Goal: Find specific page/section

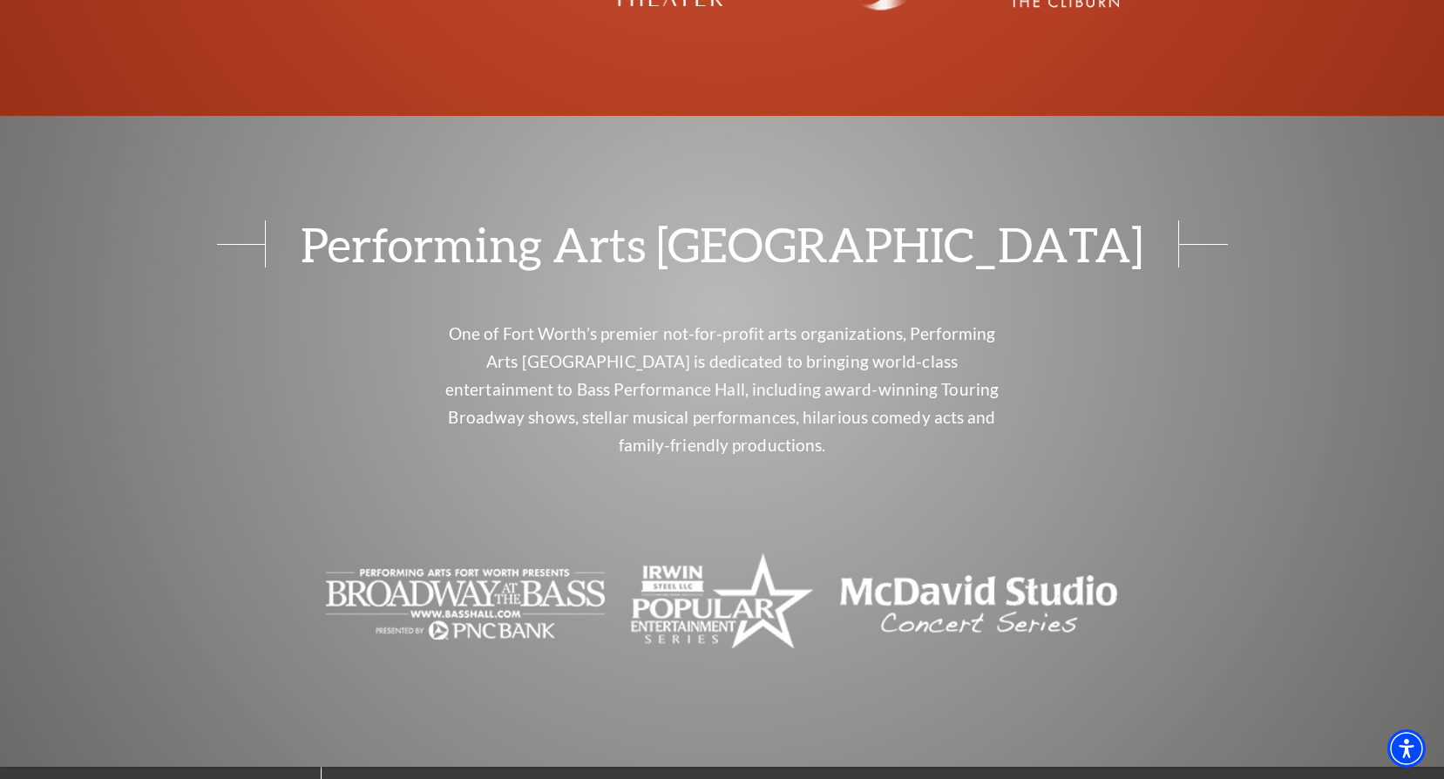
scroll to position [7055, 0]
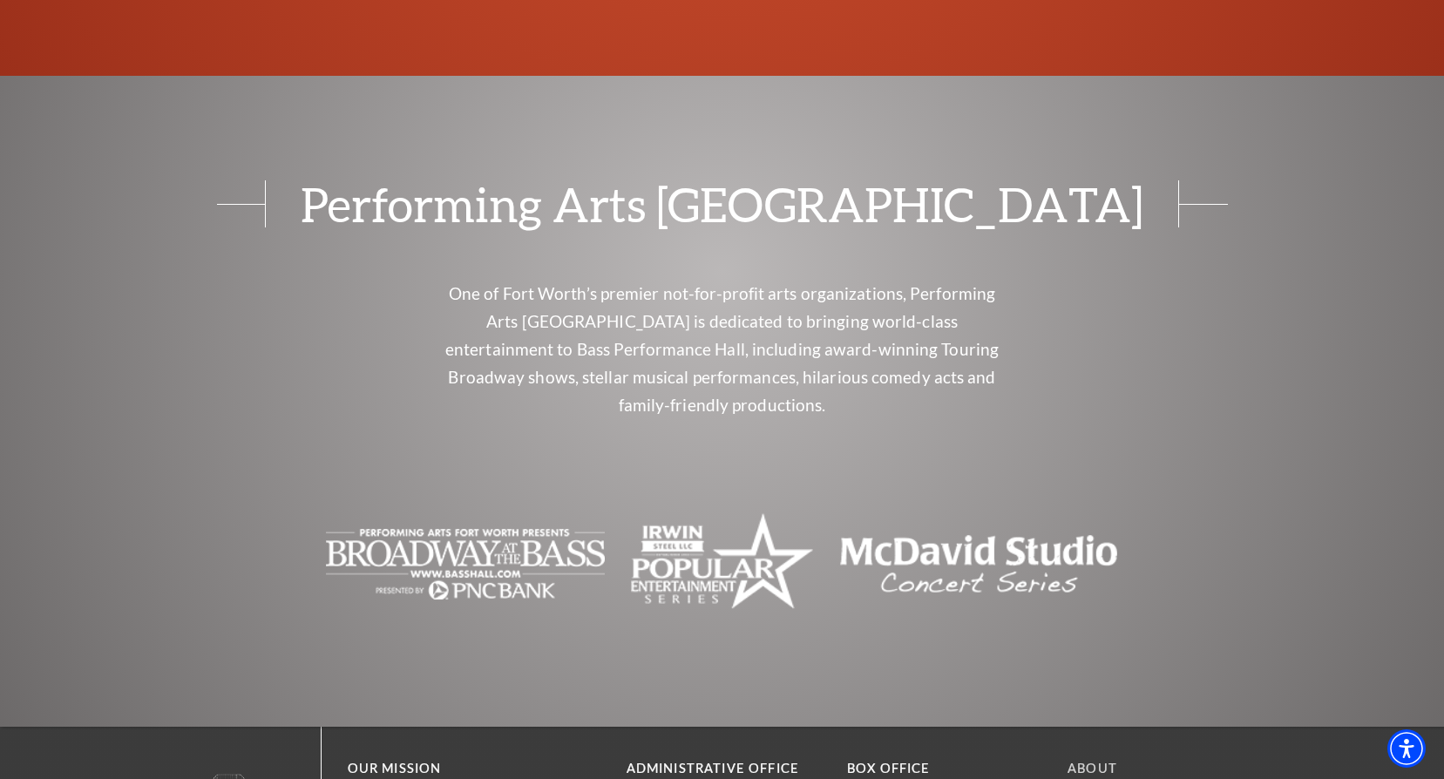
click at [1095, 761] on link "About" at bounding box center [1093, 768] width 50 height 15
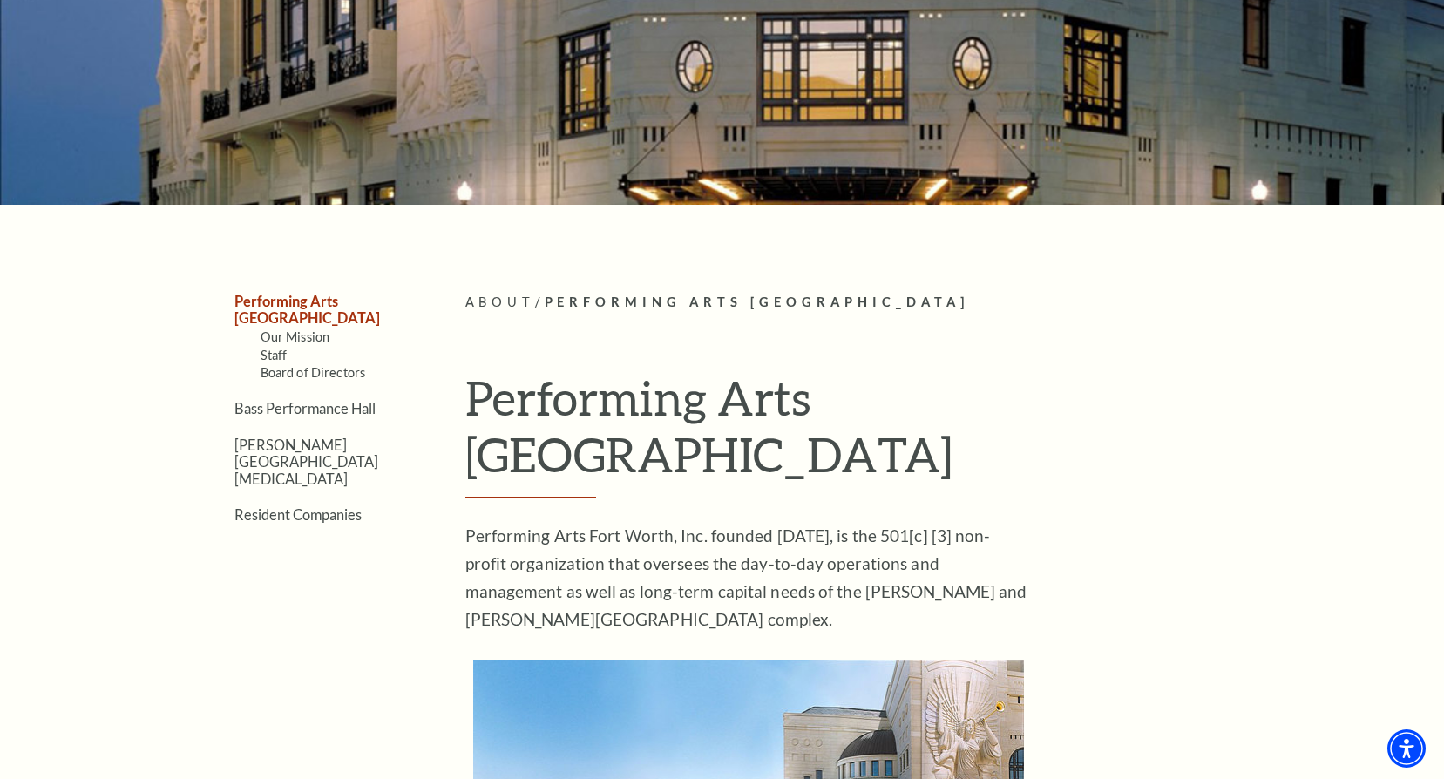
scroll to position [22, 0]
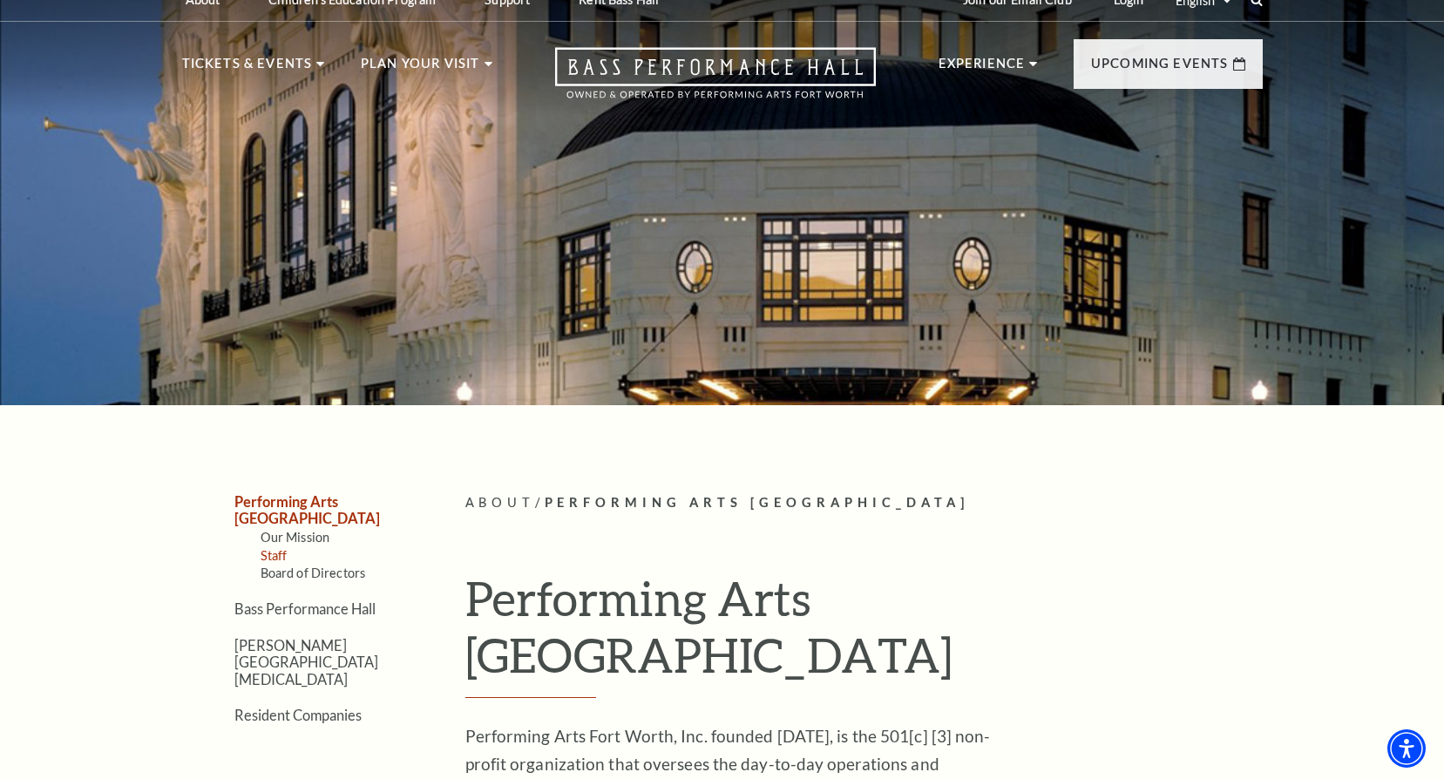
click at [282, 548] on link "Staff" at bounding box center [274, 555] width 27 height 15
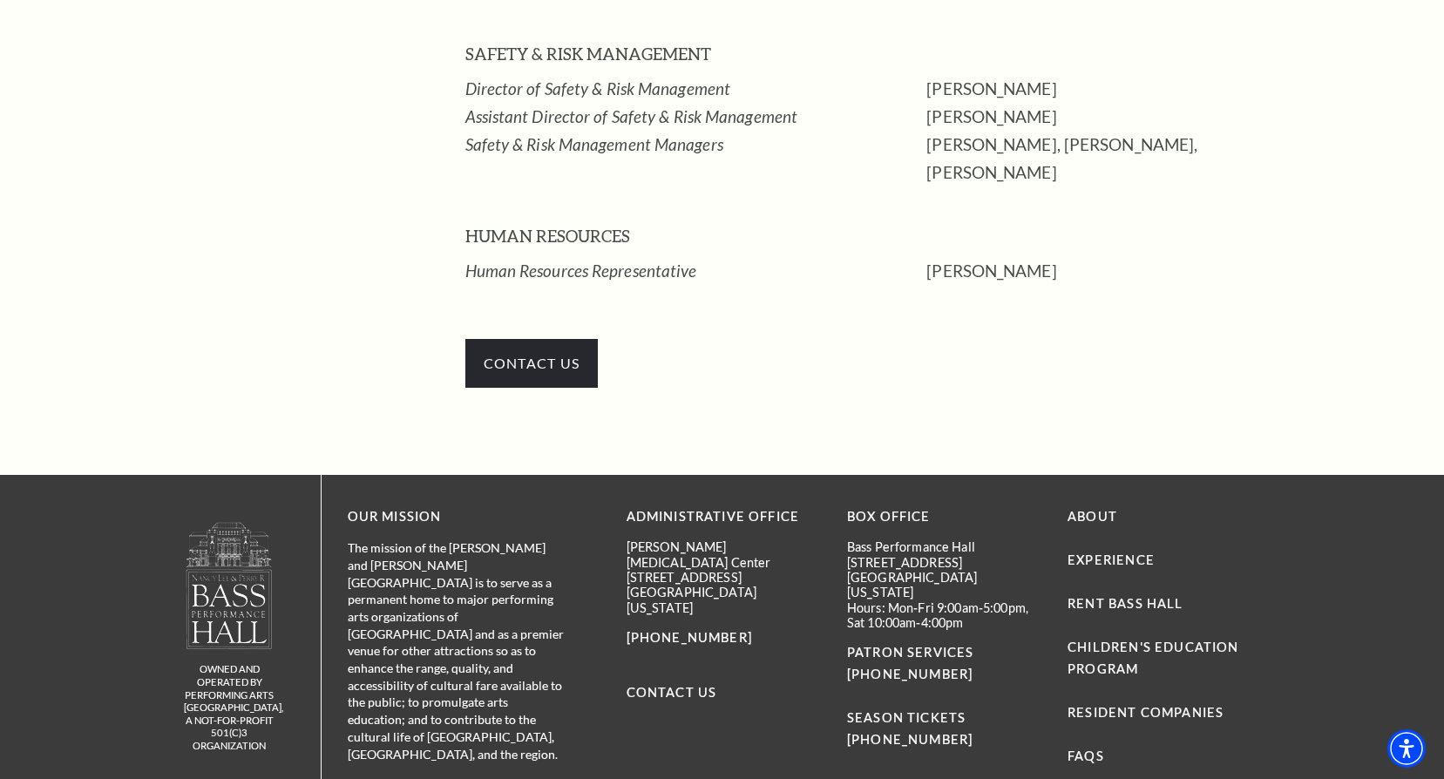
scroll to position [2904, 0]
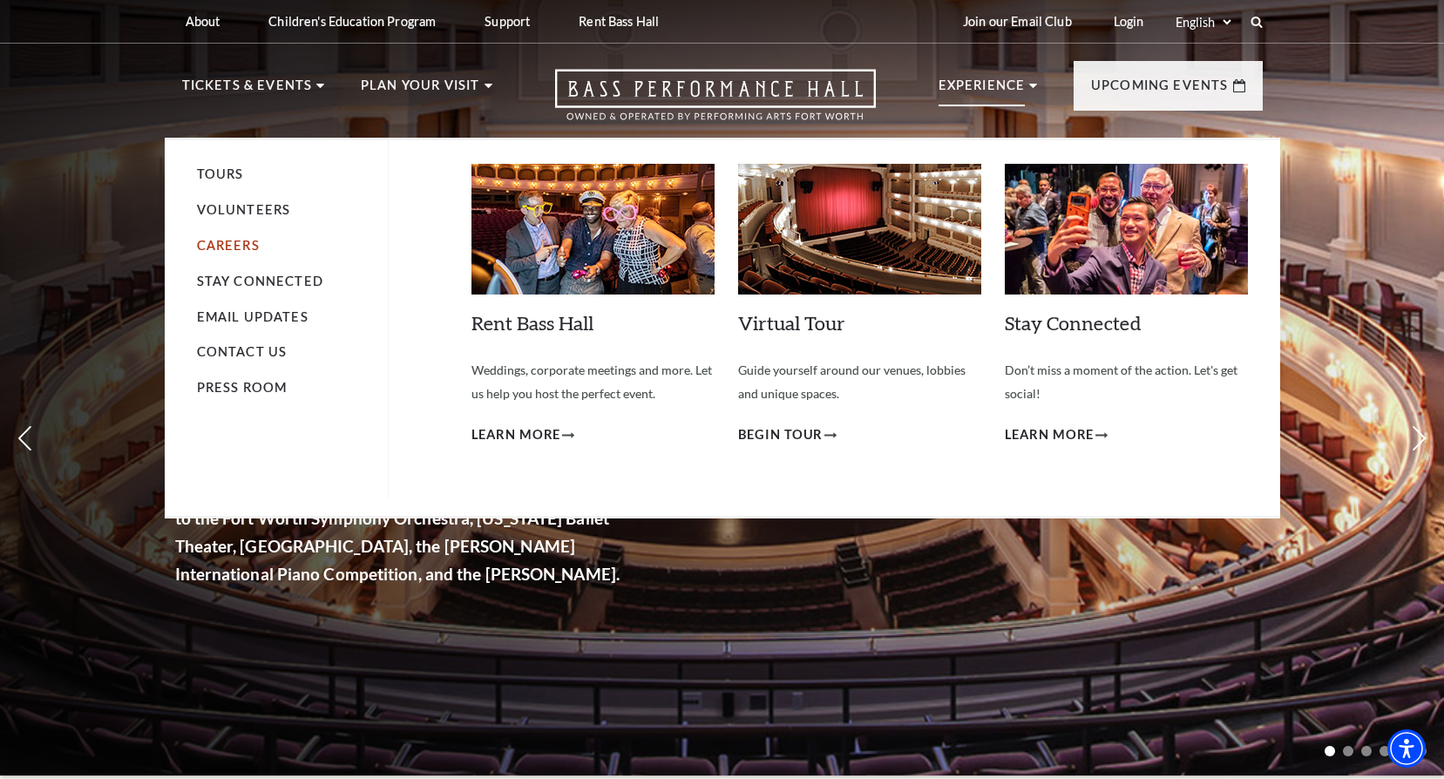
click at [230, 238] on link "Careers" at bounding box center [228, 245] width 63 height 15
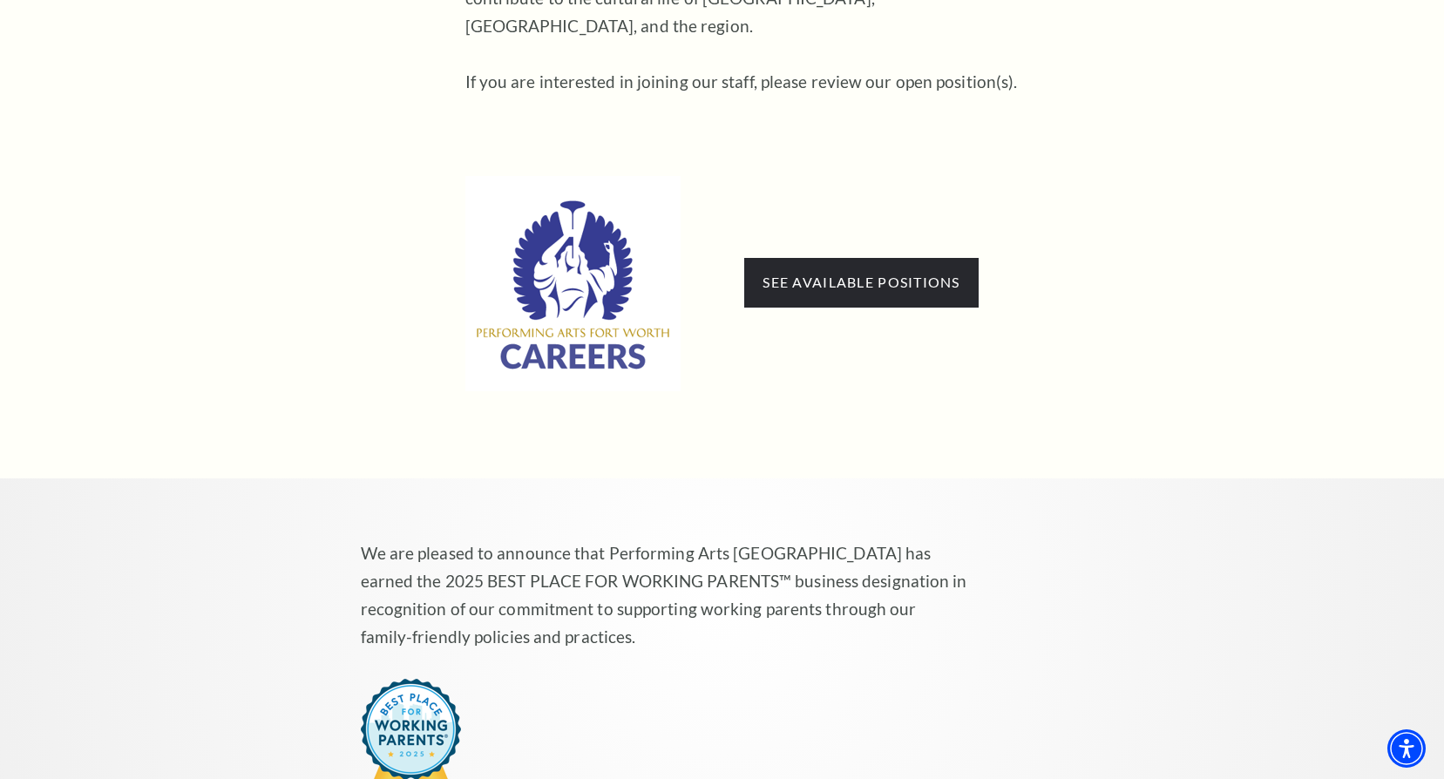
scroll to position [1046, 0]
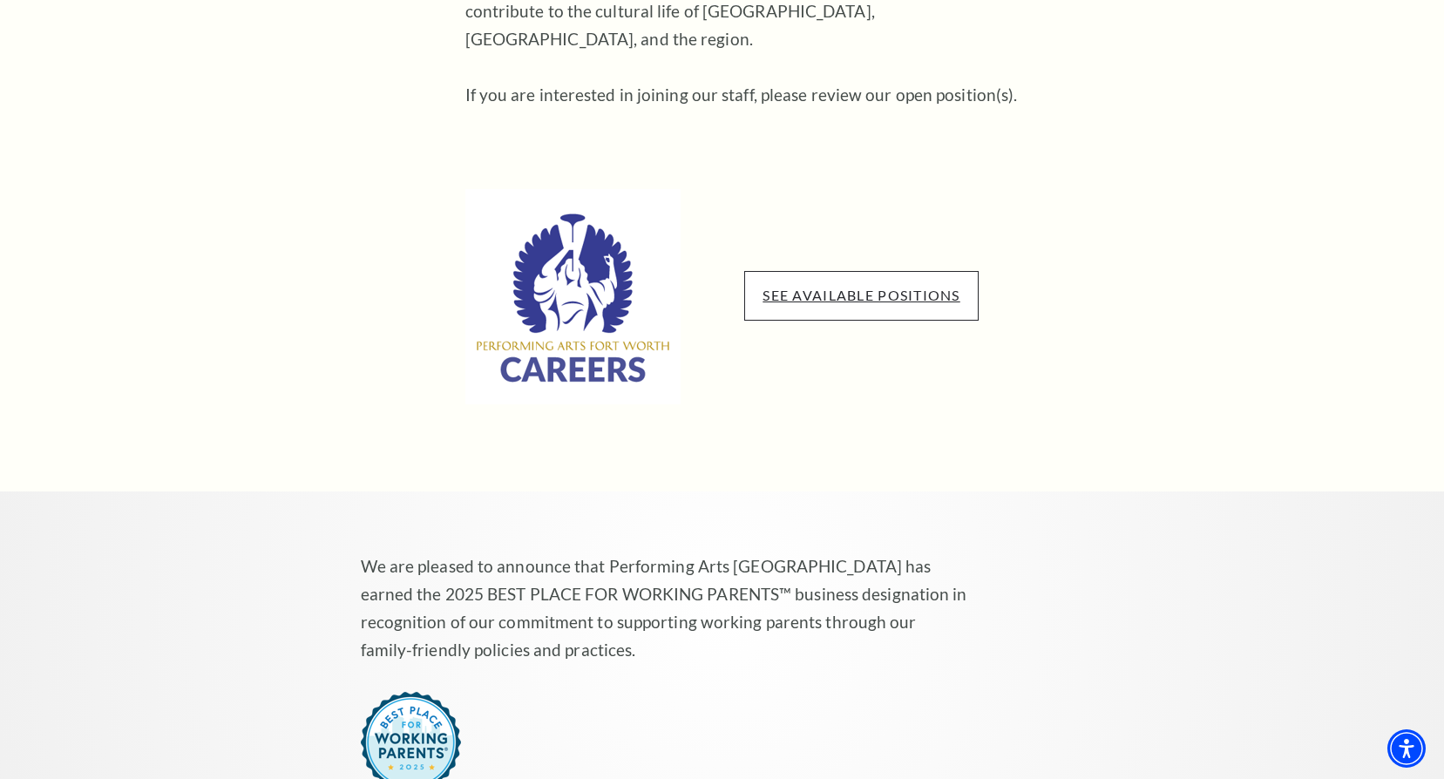
click at [849, 287] on link "See available positions" at bounding box center [861, 295] width 197 height 17
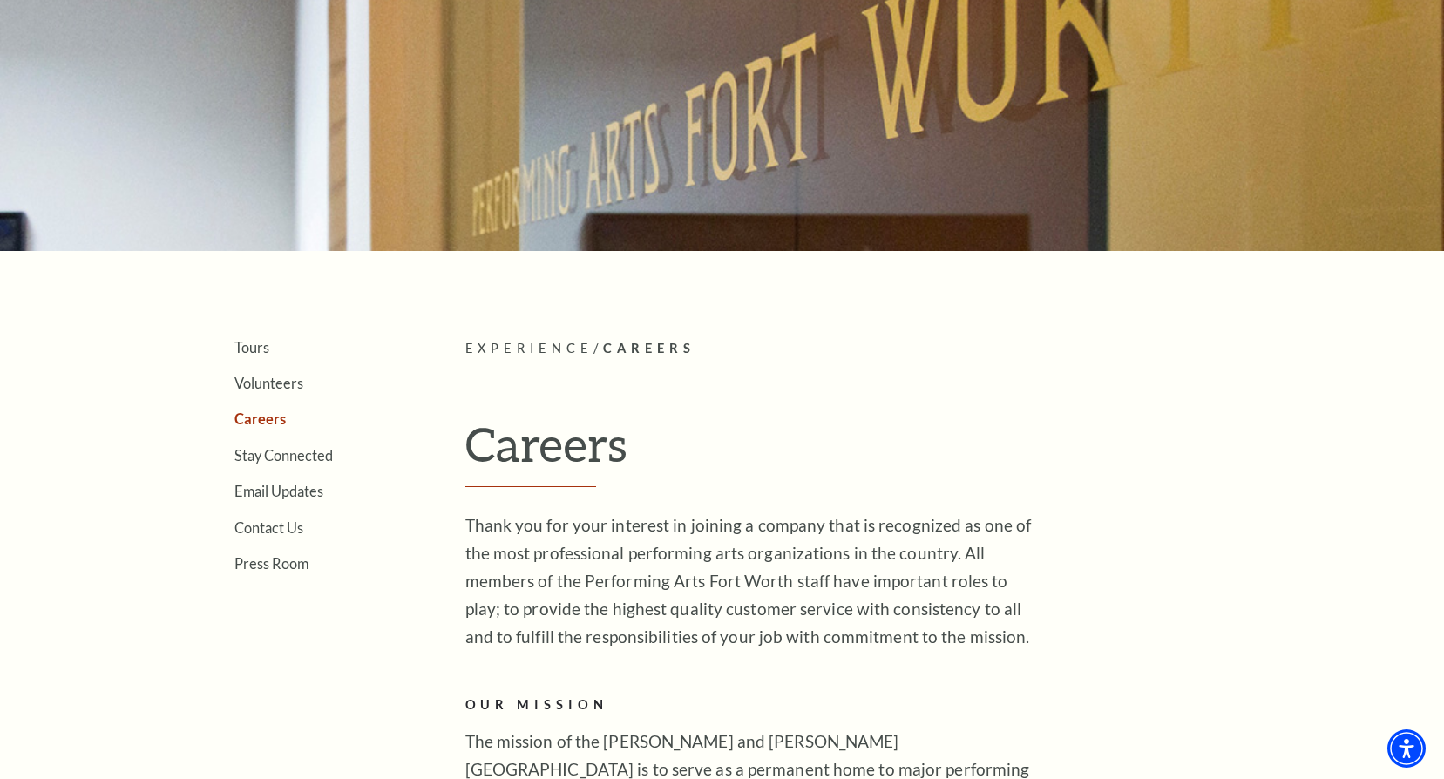
scroll to position [174, 0]
